Goal: Check status: Check status

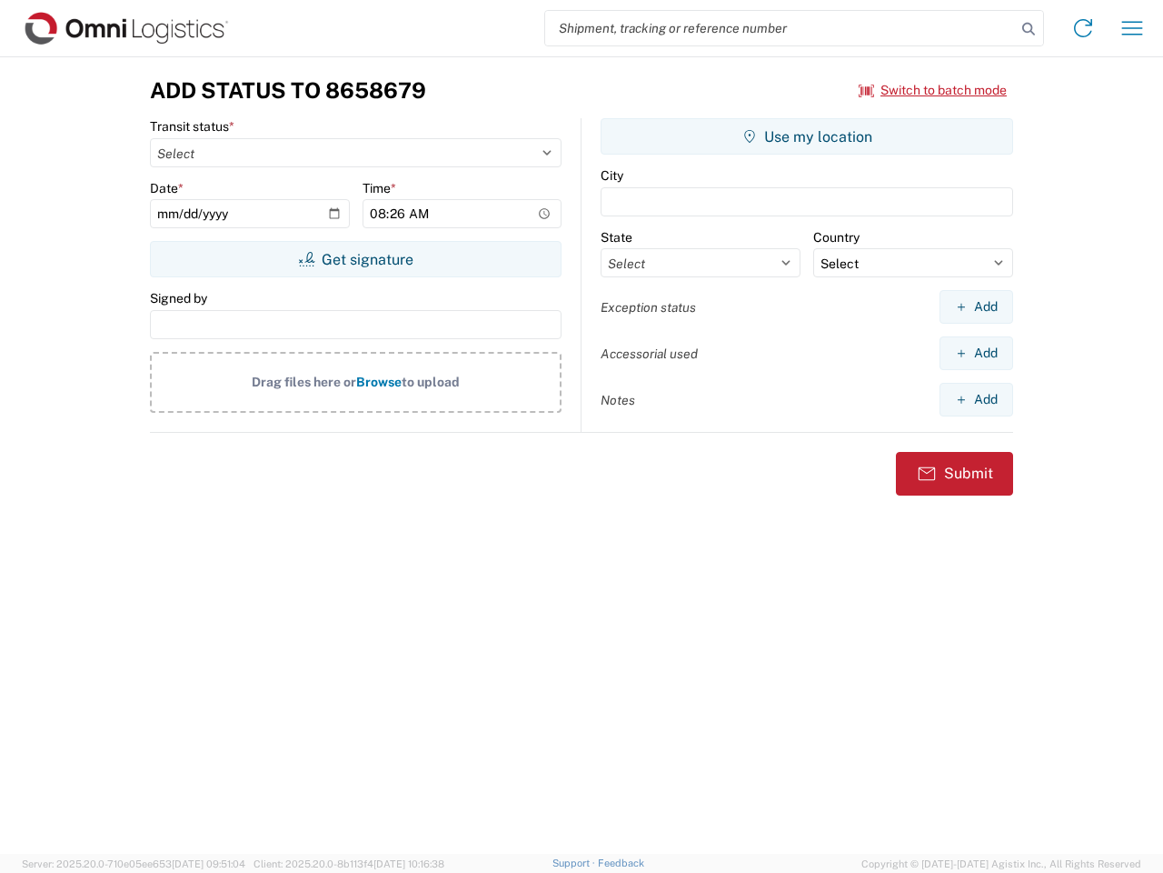
click at [781, 28] on input "search" at bounding box center [780, 28] width 471 height 35
click at [1029, 29] on icon at bounding box center [1028, 28] width 25 height 25
click at [1083, 28] on icon at bounding box center [1083, 28] width 29 height 29
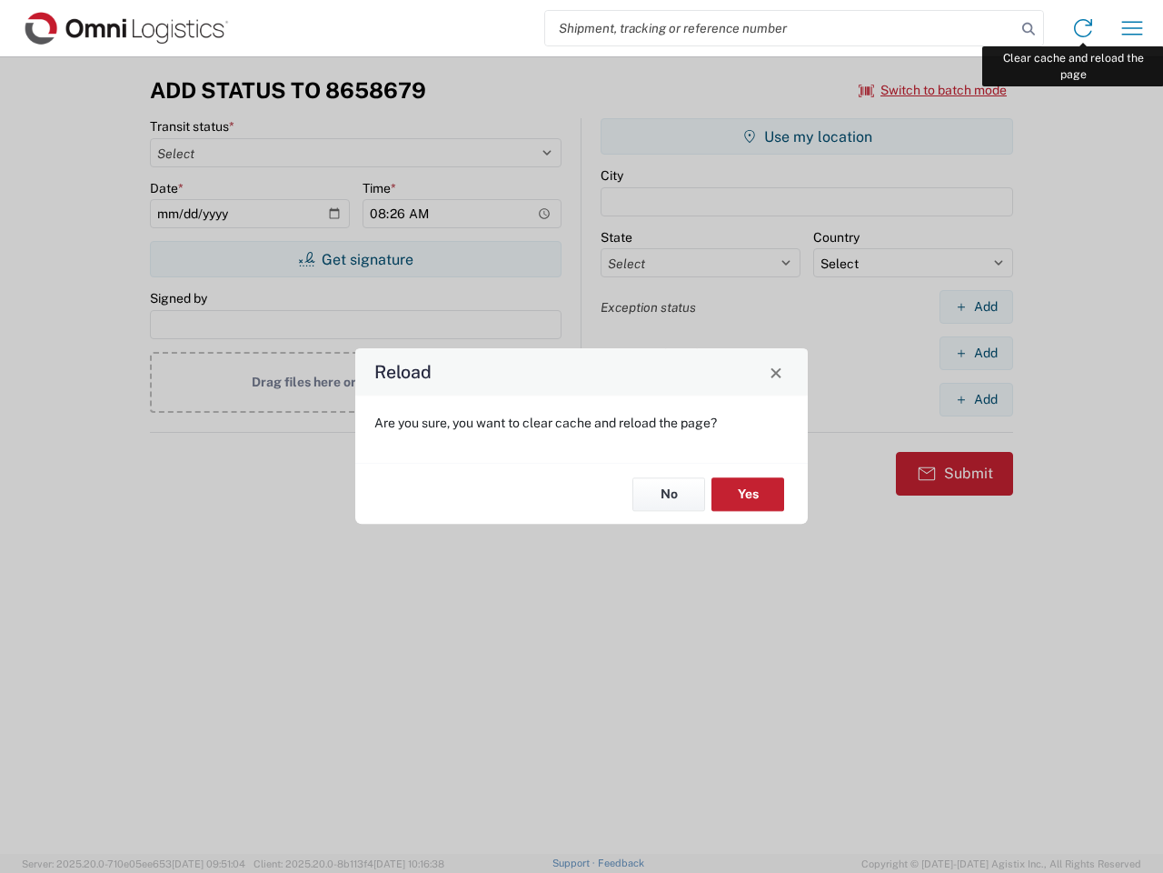
click at [1133, 28] on div "Reload Are you sure, you want to clear cache and reload the page? No Yes" at bounding box center [581, 436] width 1163 height 873
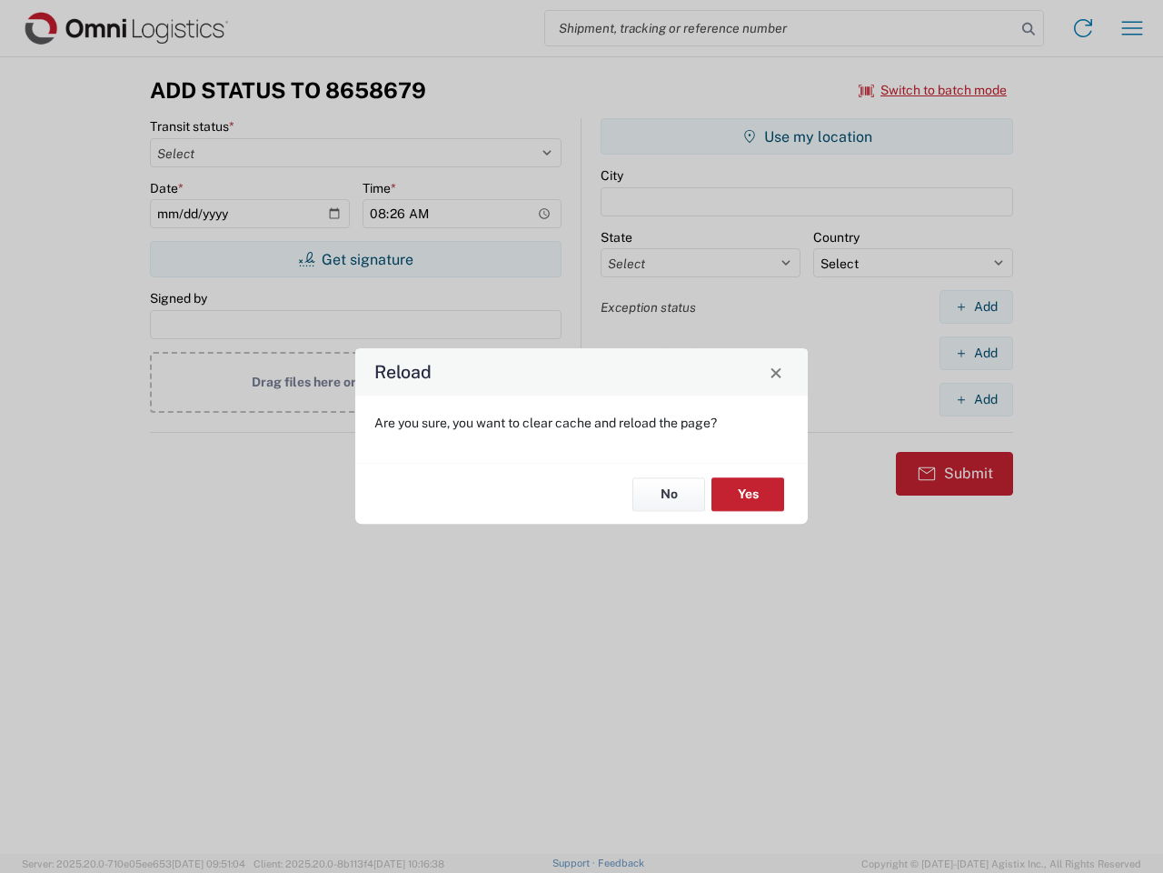
click at [933, 90] on div "Reload Are you sure, you want to clear cache and reload the page? No Yes" at bounding box center [581, 436] width 1163 height 873
click at [355, 259] on div "Reload Are you sure, you want to clear cache and reload the page? No Yes" at bounding box center [581, 436] width 1163 height 873
click at [807, 136] on div "Reload Are you sure, you want to clear cache and reload the page? No Yes" at bounding box center [581, 436] width 1163 height 873
click at [976, 306] on div "Reload Are you sure, you want to clear cache and reload the page? No Yes" at bounding box center [581, 436] width 1163 height 873
click at [976, 353] on div "Reload Are you sure, you want to clear cache and reload the page? No Yes" at bounding box center [581, 436] width 1163 height 873
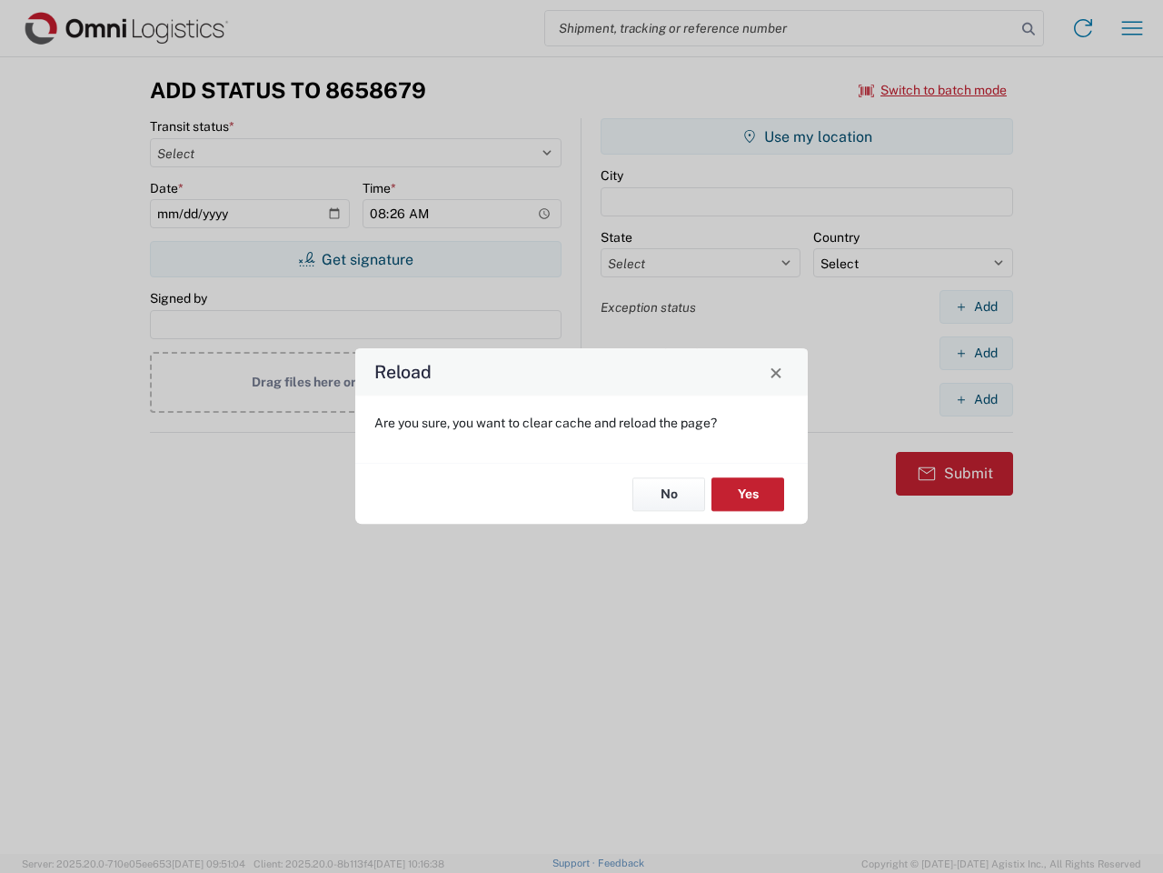
click at [976, 399] on div "Reload Are you sure, you want to clear cache and reload the page? No Yes" at bounding box center [581, 436] width 1163 height 873
